Goal: Task Accomplishment & Management: Manage account settings

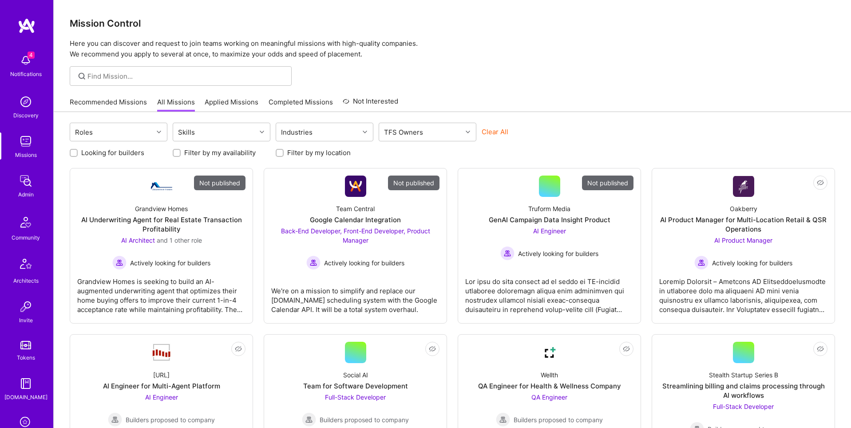
scroll to position [139, 0]
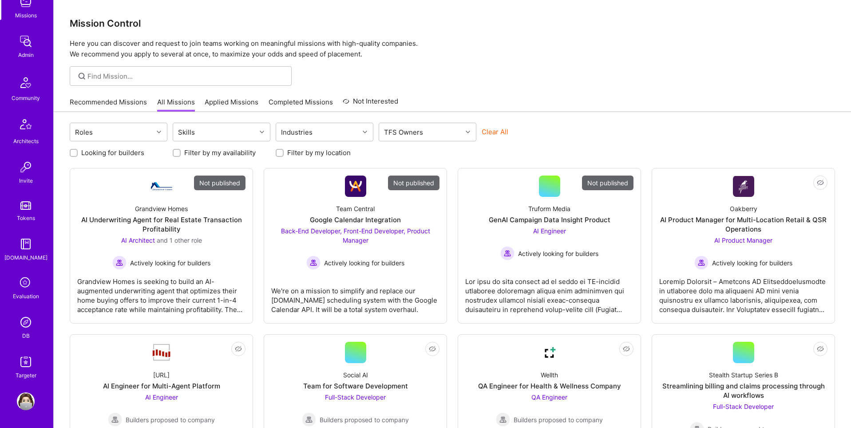
click at [28, 323] on img at bounding box center [26, 322] width 18 height 18
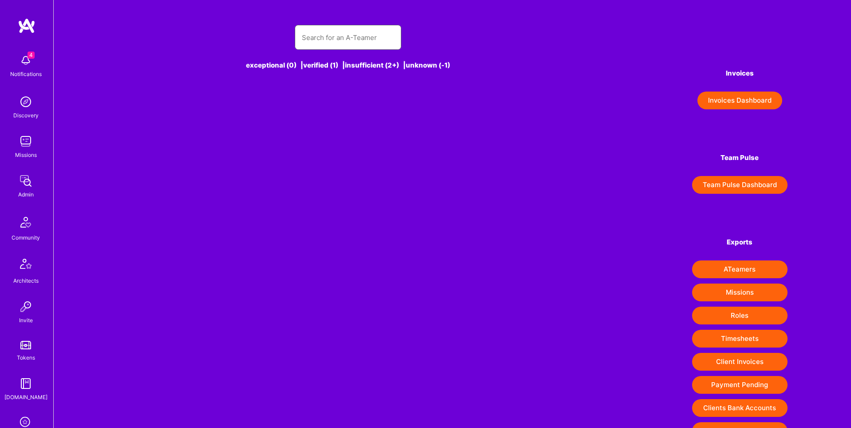
click at [335, 37] on input "text" at bounding box center [348, 37] width 92 height 23
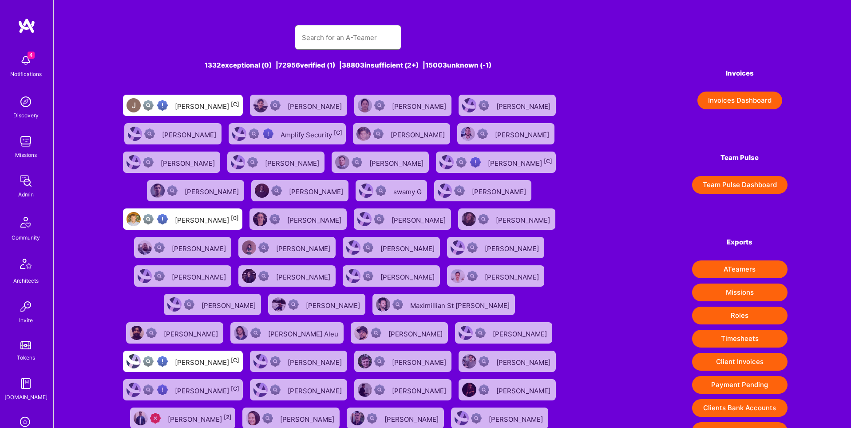
click at [325, 37] on input "text" at bounding box center [348, 37] width 92 height 23
paste input "dean@deanware.com"
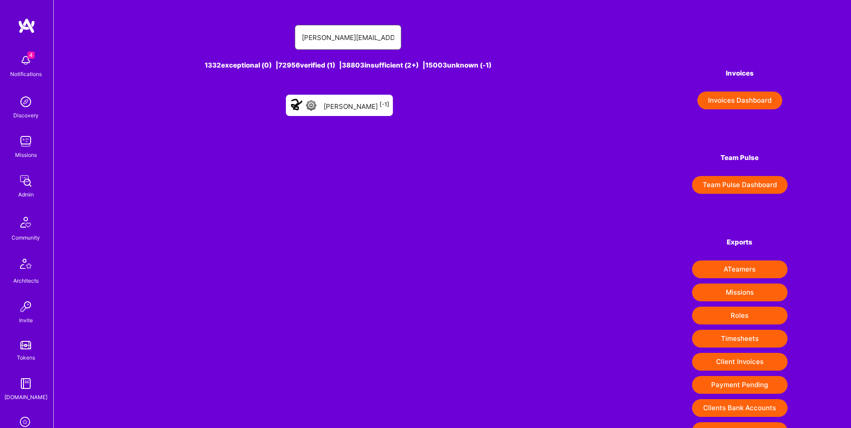
type input "dean@deanware.com"
click at [346, 108] on div "Dean Andreakis [-1]" at bounding box center [357, 105] width 66 height 12
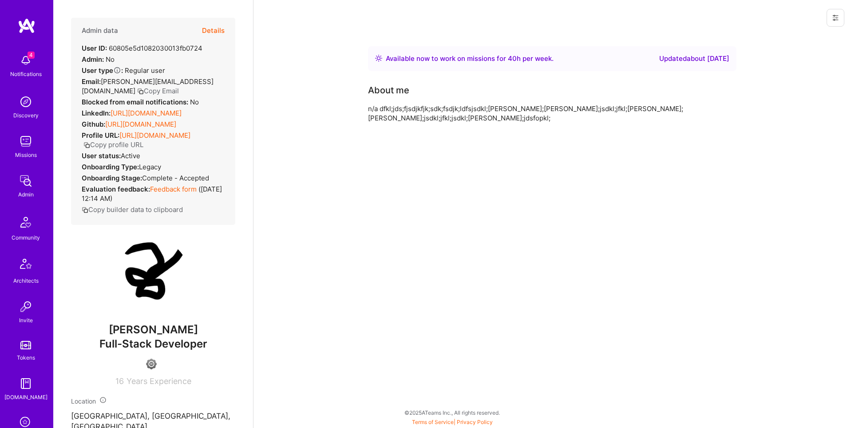
click at [215, 25] on button "Details" at bounding box center [213, 31] width 23 height 26
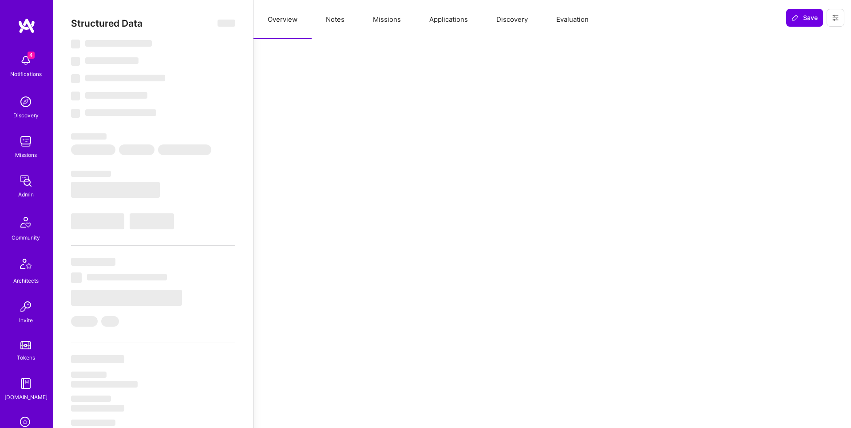
click at [575, 17] on button "Evaluation" at bounding box center [572, 19] width 61 height 39
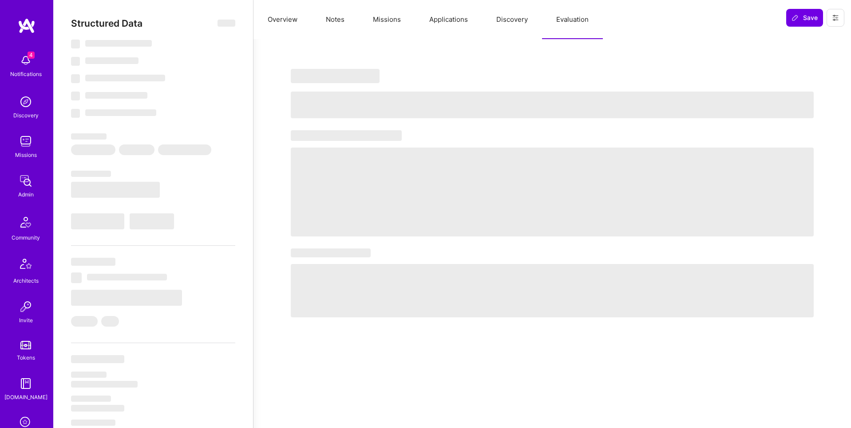
select select "Right Now"
select select "4"
select select "7"
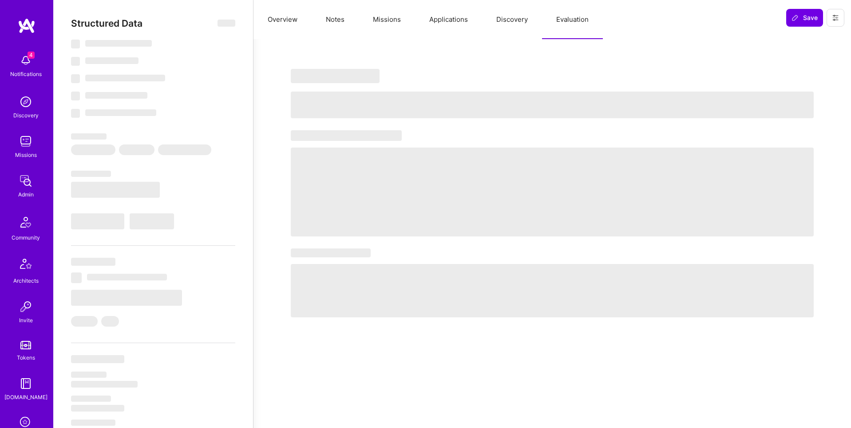
select select "US"
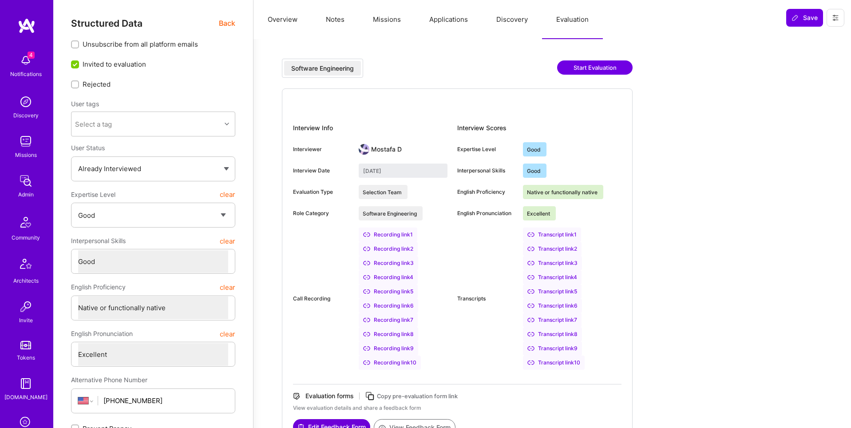
click at [842, 20] on button at bounding box center [836, 18] width 18 height 18
click at [819, 87] on button "Delete User" at bounding box center [798, 83] width 94 height 23
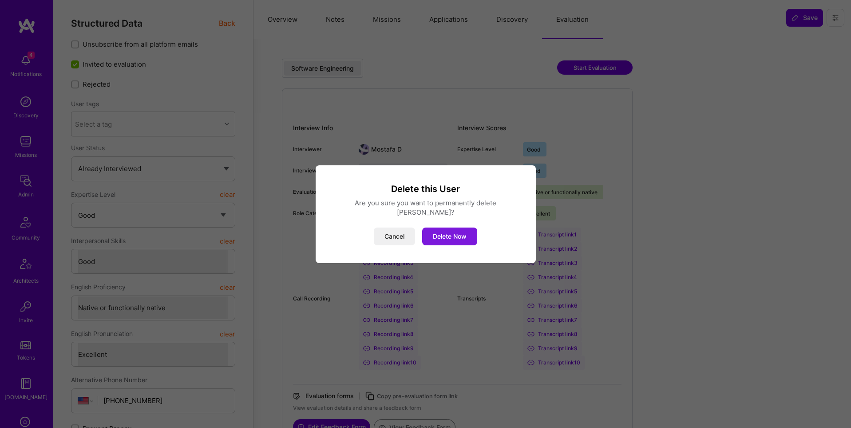
click at [452, 236] on button "Delete Now" at bounding box center [449, 236] width 55 height 18
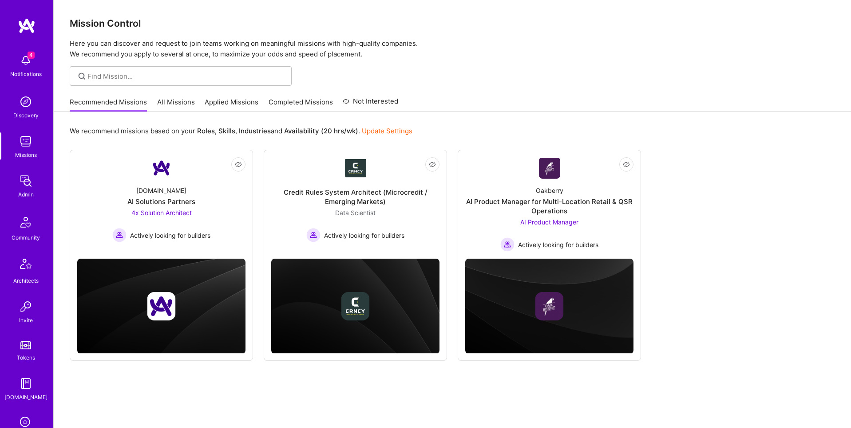
scroll to position [139, 0]
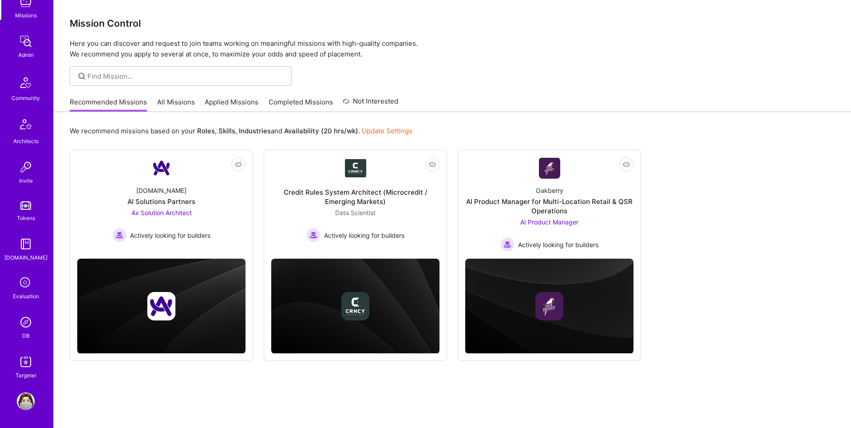
click at [24, 332] on div "DB" at bounding box center [26, 335] width 8 height 9
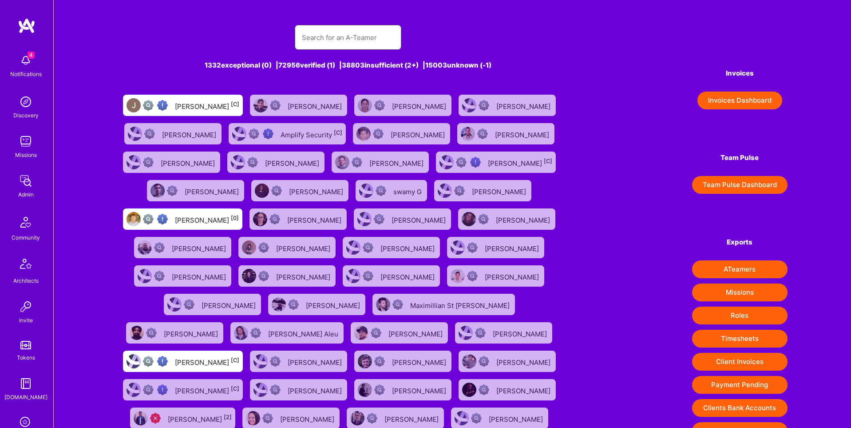
click at [326, 40] on input "text" at bounding box center [348, 37] width 92 height 23
paste input "[EMAIL_ADDRESS][DOMAIN_NAME]"
type input "[EMAIL_ADDRESS][DOMAIN_NAME]"
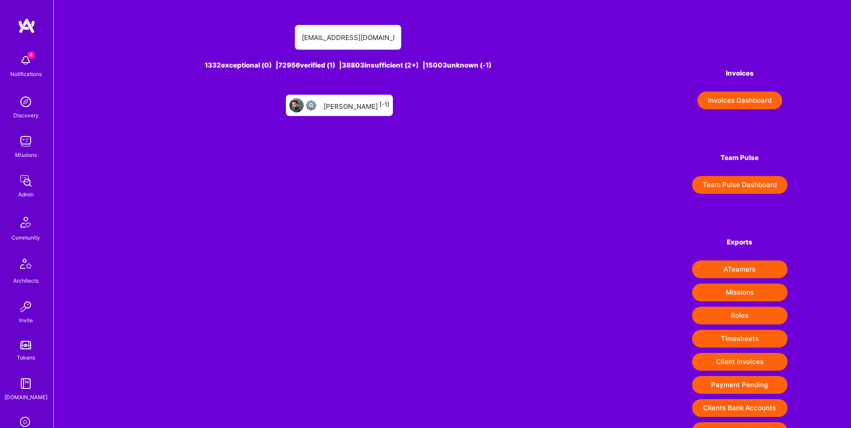
click at [372, 102] on div "[PERSON_NAME] [-1]" at bounding box center [357, 105] width 66 height 12
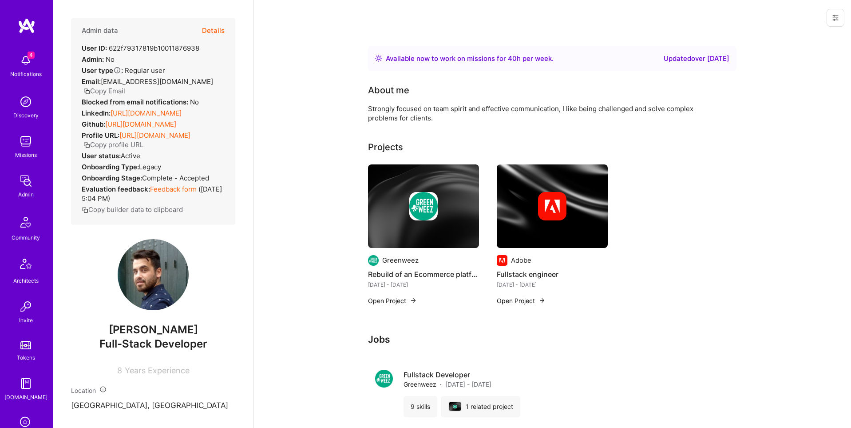
click at [838, 19] on icon at bounding box center [835, 17] width 7 height 7
click at [793, 82] on button "Delete User" at bounding box center [798, 83] width 94 height 23
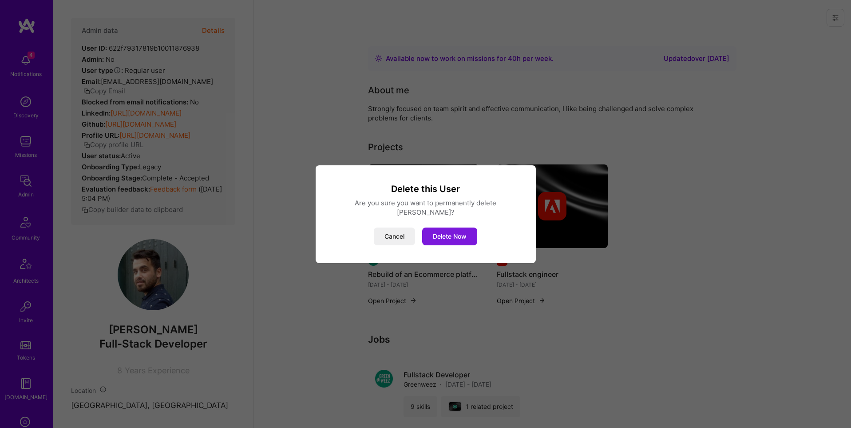
click at [451, 234] on button "Delete Now" at bounding box center [449, 236] width 55 height 18
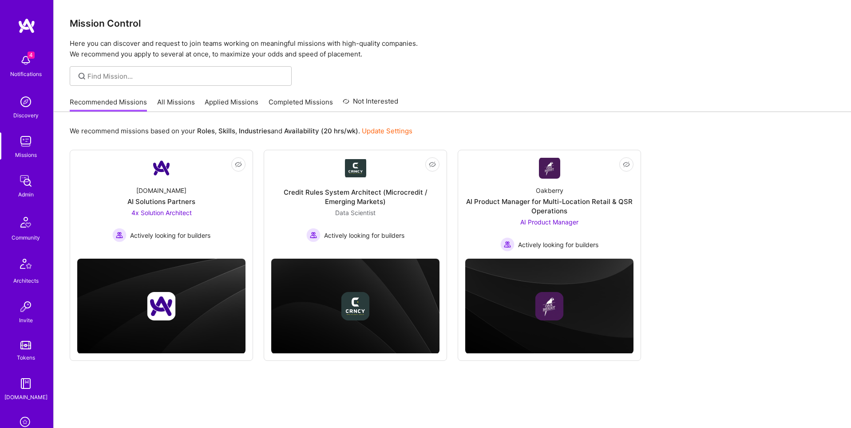
scroll to position [139, 0]
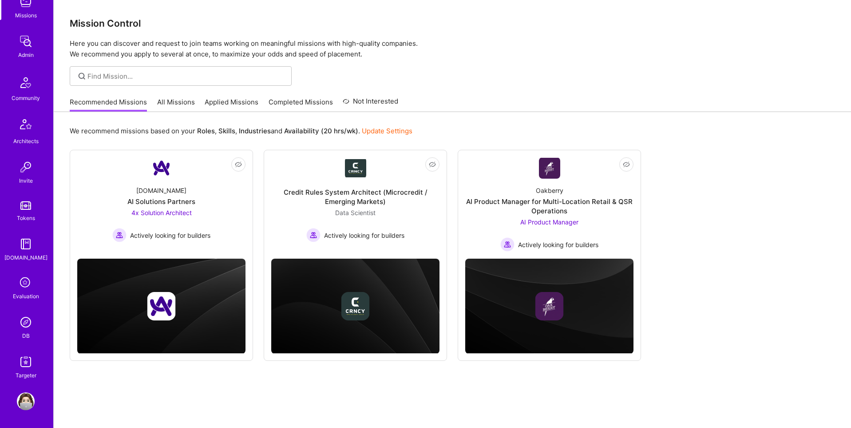
click at [28, 326] on img at bounding box center [26, 322] width 18 height 18
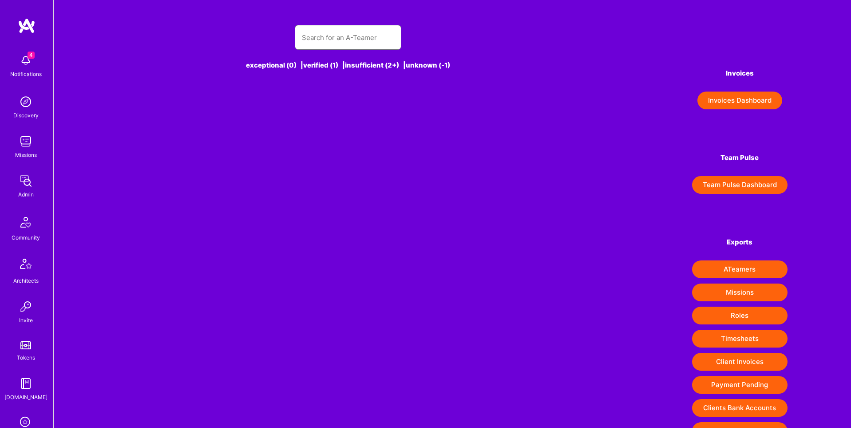
click at [335, 40] on input "text" at bounding box center [348, 37] width 92 height 23
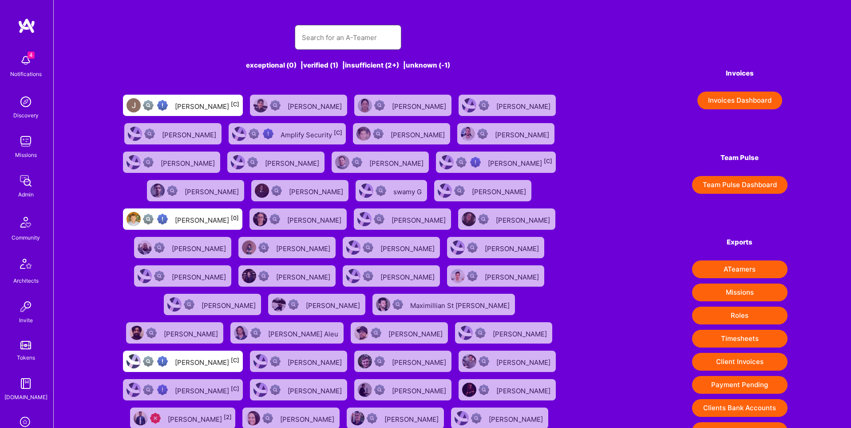
scroll to position [0, 0]
paste input "linayohay@gmail.com"
type input "linayohay@gmail.com"
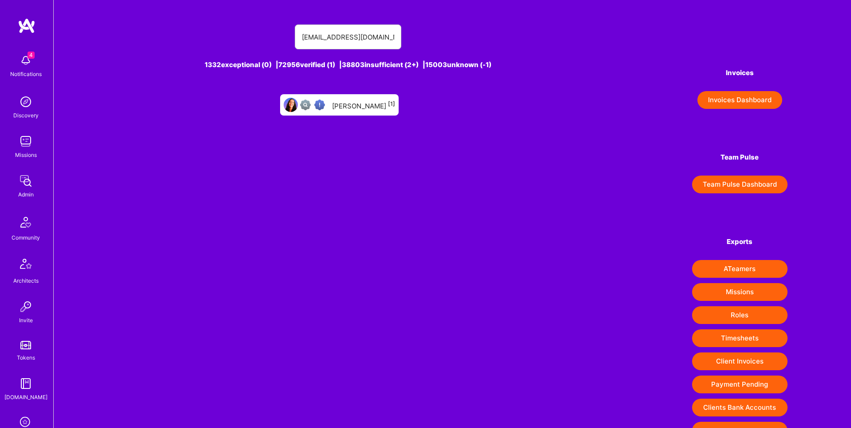
click at [357, 108] on div "Lina Yohay [1]" at bounding box center [363, 105] width 63 height 12
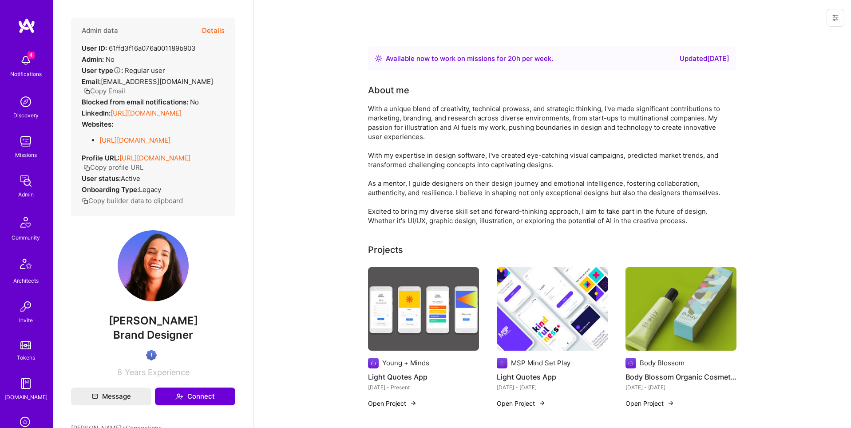
click at [208, 27] on button "Details" at bounding box center [213, 31] width 23 height 26
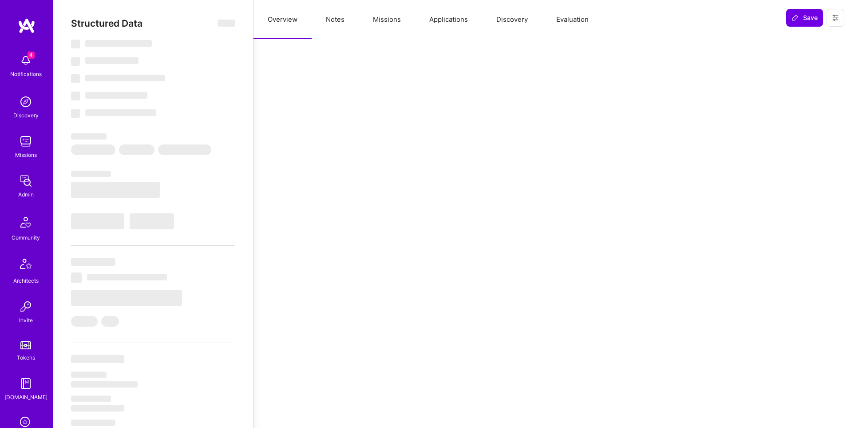
select select "Right Now"
select select "Verified"
select select "US"
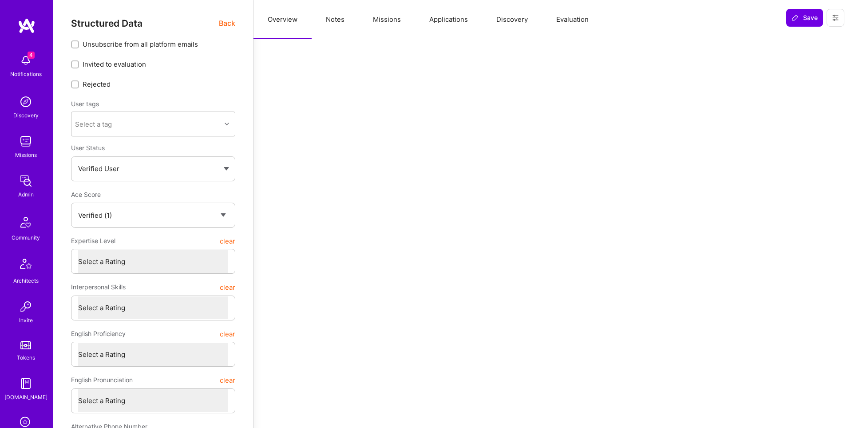
click at [437, 22] on button "Applications" at bounding box center [448, 19] width 67 height 39
click at [382, 19] on button "Missions" at bounding box center [387, 19] width 56 height 39
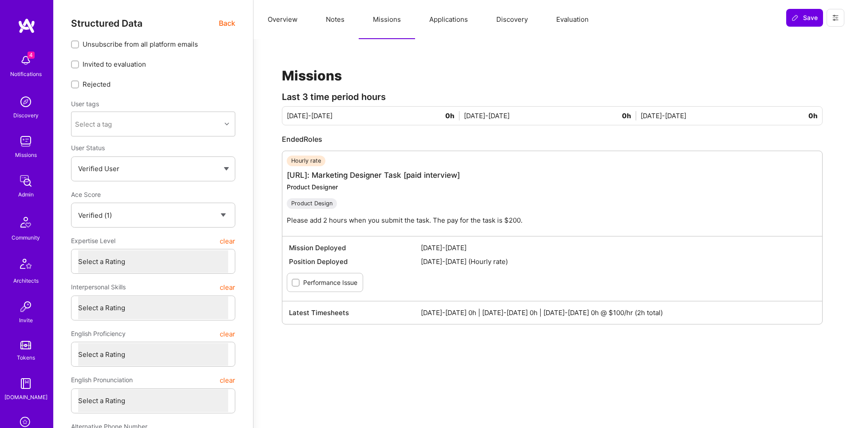
click at [225, 20] on span "Back" at bounding box center [227, 23] width 16 height 11
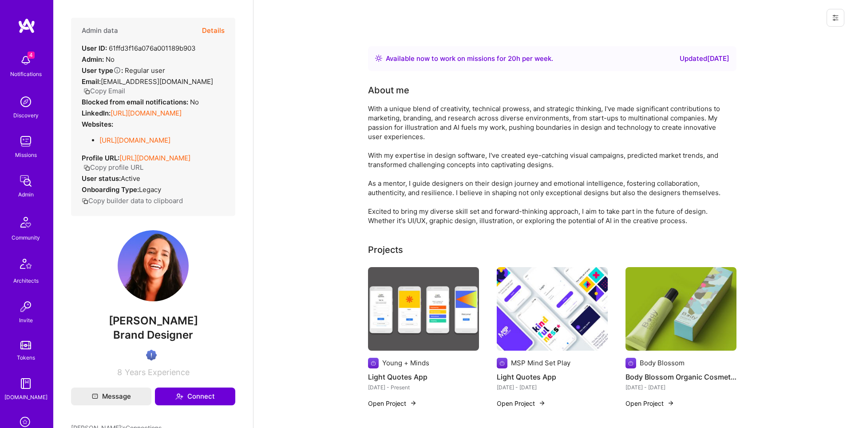
click at [125, 86] on button "Copy Email" at bounding box center [104, 90] width 42 height 9
click at [835, 23] on button at bounding box center [836, 18] width 18 height 18
click at [791, 83] on button "Delete User" at bounding box center [798, 83] width 94 height 23
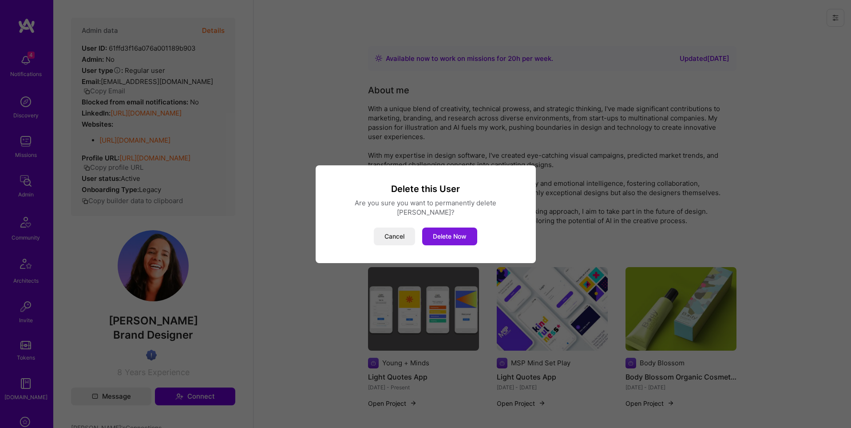
click at [456, 229] on button "Delete Now" at bounding box center [449, 236] width 55 height 18
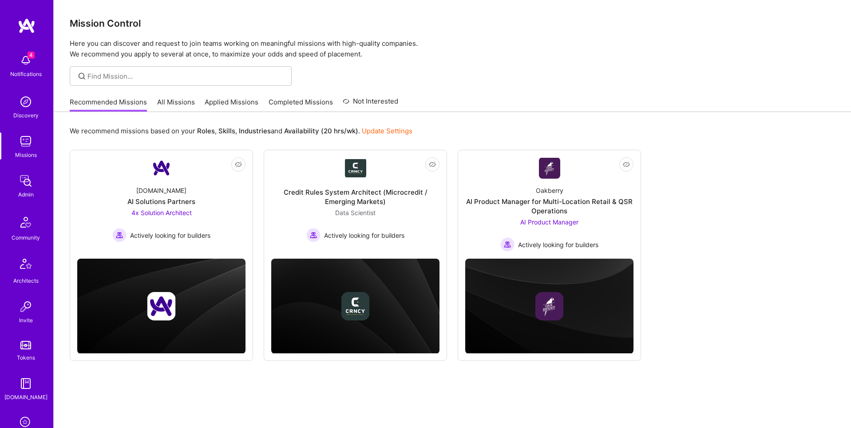
scroll to position [139, 0]
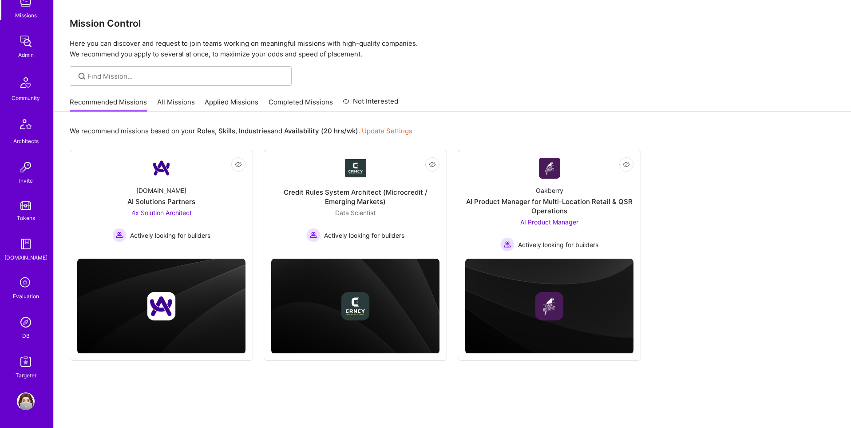
click at [24, 326] on img at bounding box center [26, 322] width 18 height 18
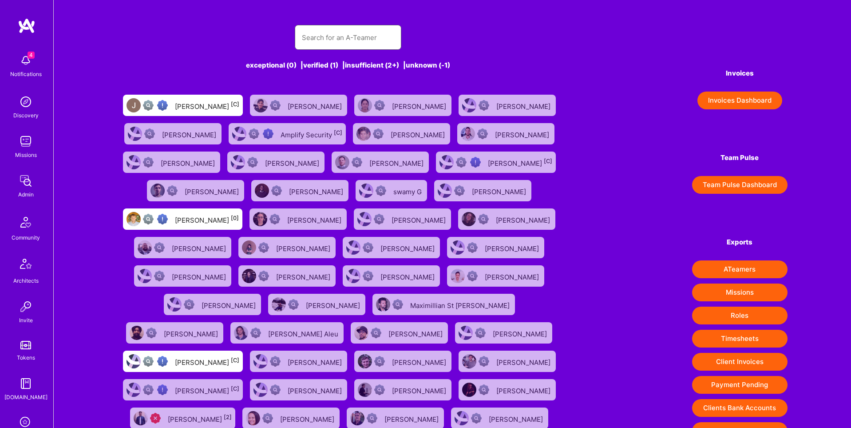
click at [310, 37] on input "text" at bounding box center [348, 37] width 92 height 23
click at [328, 40] on input "text" at bounding box center [348, 37] width 92 height 23
paste input "malithrana@gmail.com"
type input "malithrana@gmail.com"
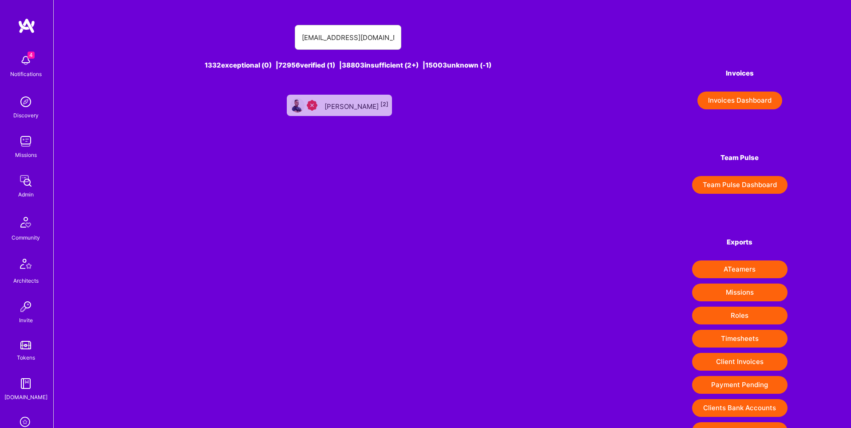
click at [352, 100] on div "Malith Ranaweera [2]" at bounding box center [357, 105] width 64 height 12
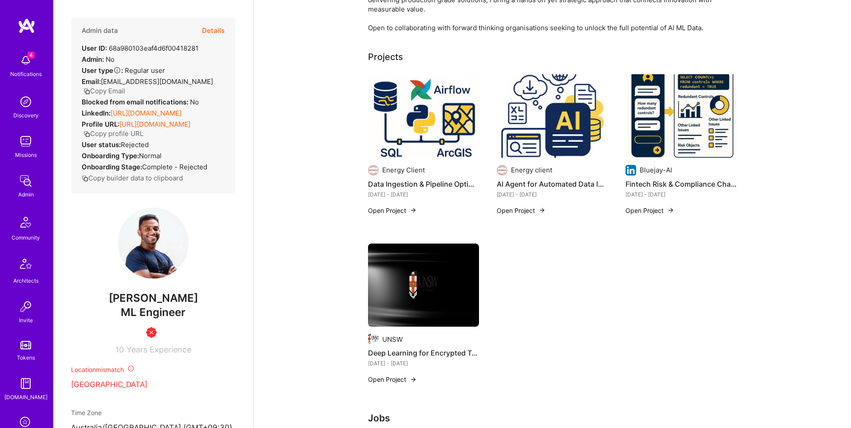
scroll to position [202, 0]
